Goal: Check status: Check status

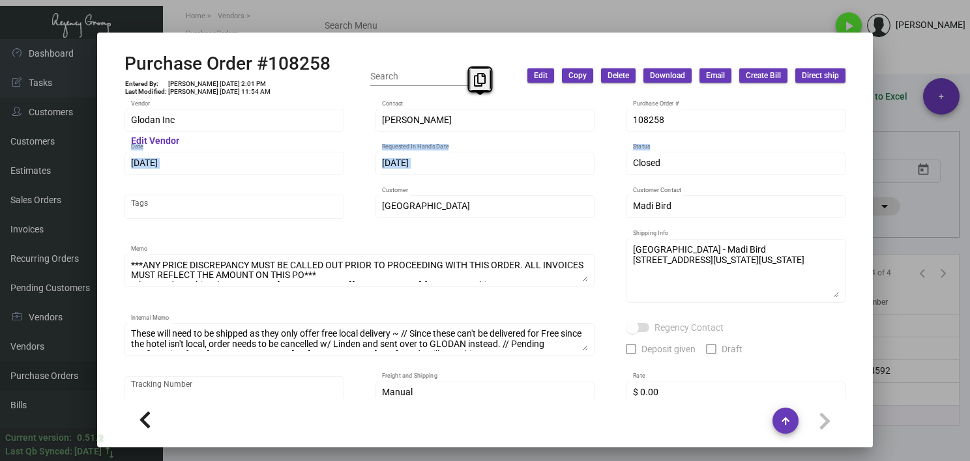
scroll to position [1092, 0]
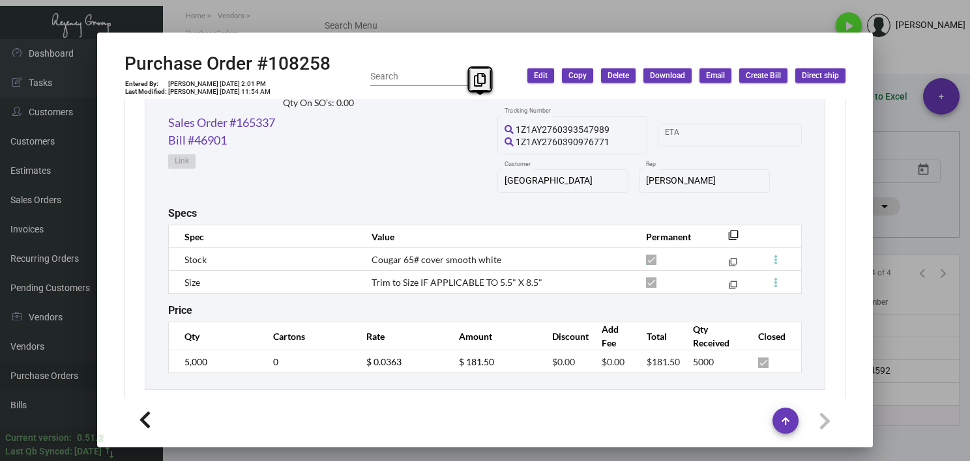
click at [465, 26] on div at bounding box center [485, 230] width 970 height 461
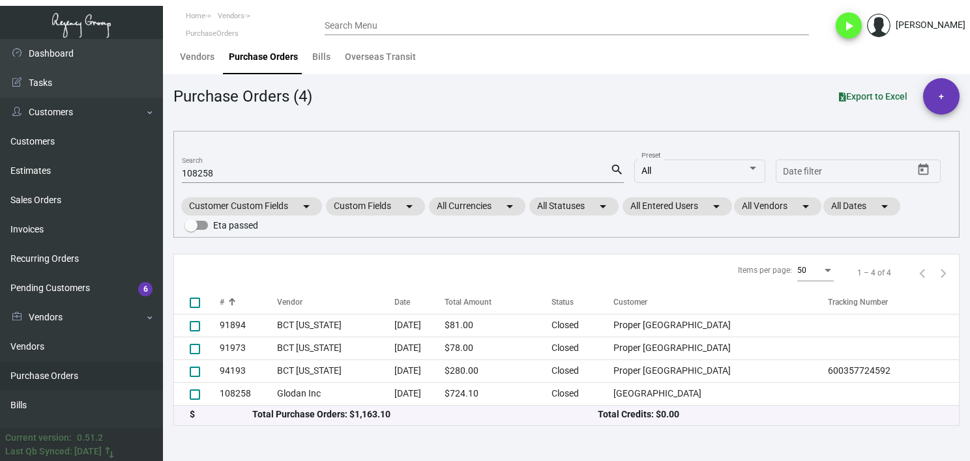
click at [194, 169] on input "108258" at bounding box center [396, 174] width 428 height 10
paste input "7304"
type input "107304"
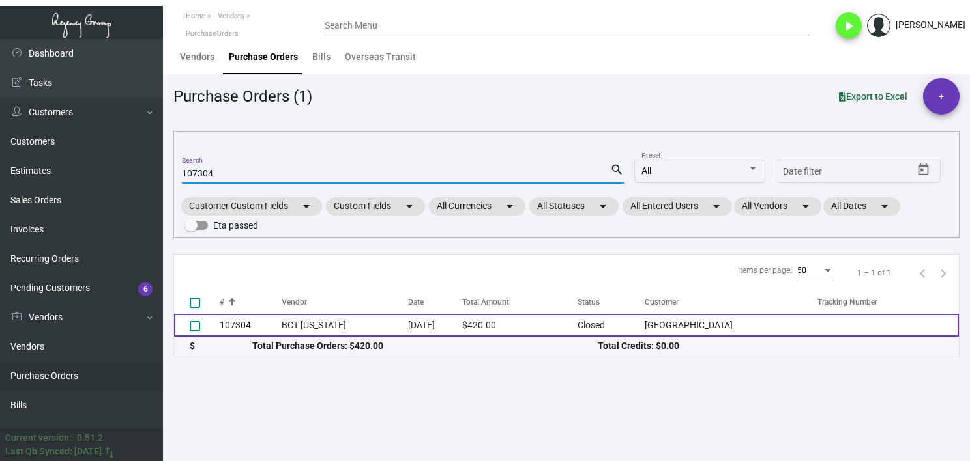
click at [265, 319] on td "107304" at bounding box center [251, 325] width 62 height 23
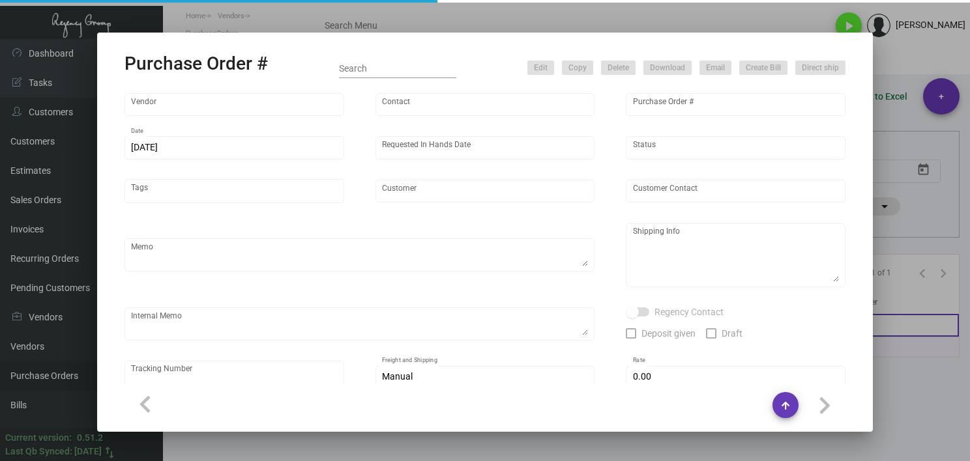
type input "BCT [US_STATE]"
type input "[PERSON_NAME]"
type input "107304"
type input "[DATE]"
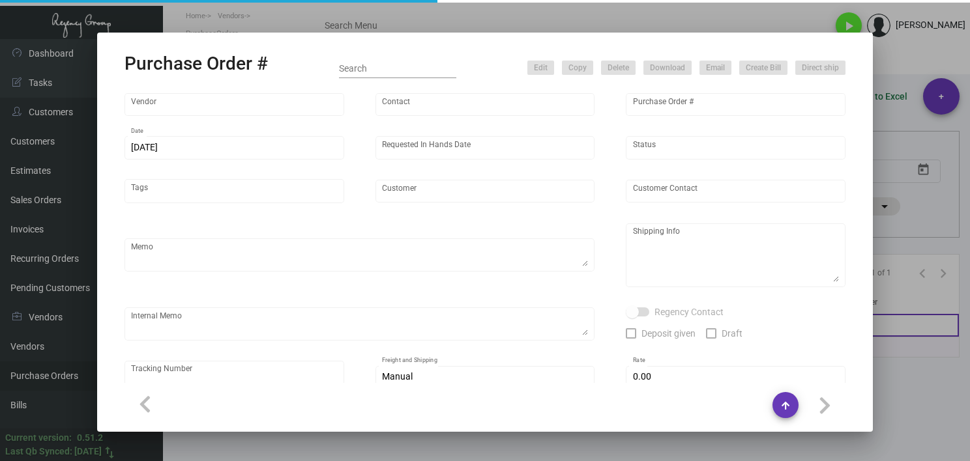
type input "[GEOGRAPHIC_DATA]"
type input "[PERSON_NAME]"
type textarea ""Please send proof for approval to [EMAIL_ADDRESS][DOMAIN_NAME] with me cc'ed. …"
type textarea "One Hotel [GEOGRAPHIC_DATA] - [PERSON_NAME] [STREET_ADDRESS][PERSON_NAME]"
type input "$ 0.00"
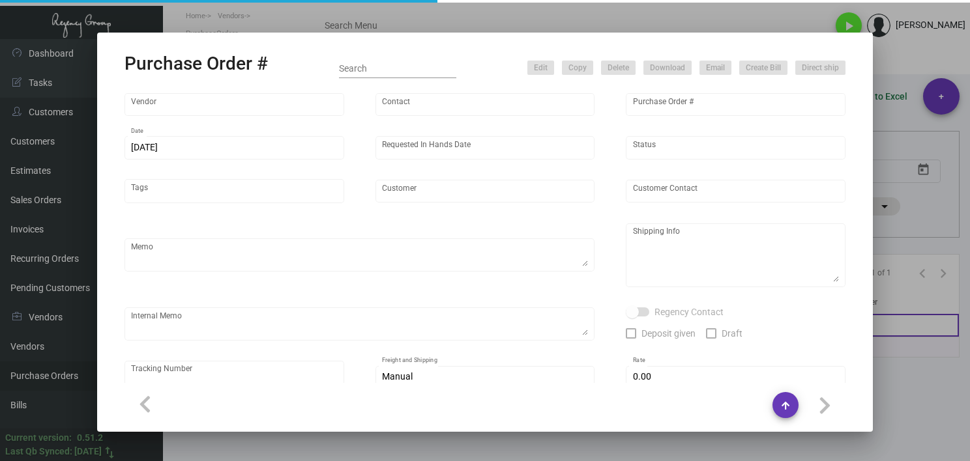
type input "United States Dollar $"
